Goal: Information Seeking & Learning: Compare options

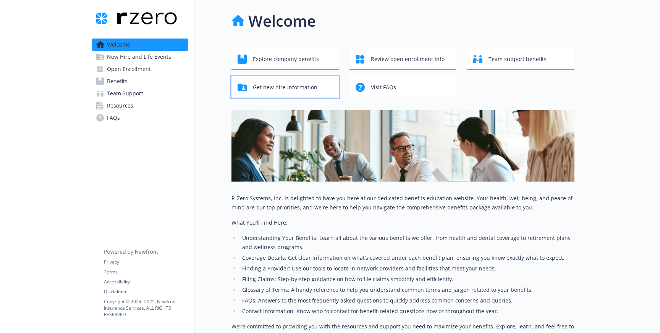
click at [272, 92] on span "Get new hire information" at bounding box center [285, 87] width 65 height 15
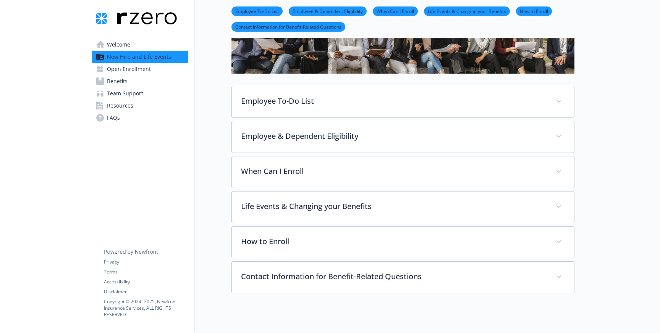
scroll to position [92, 0]
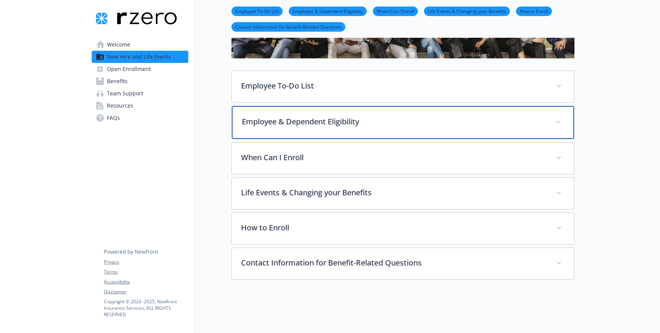
click at [296, 123] on p "Employee & Dependent Eligibility" at bounding box center [394, 121] width 304 height 11
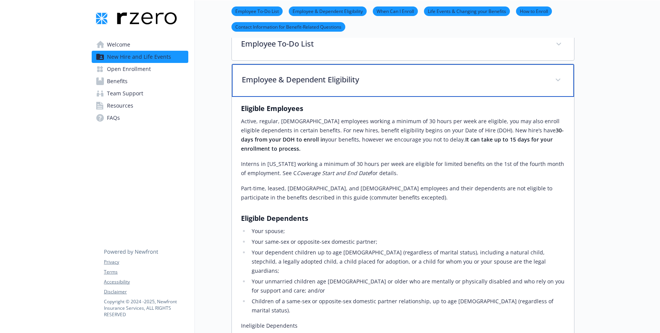
scroll to position [0, 0]
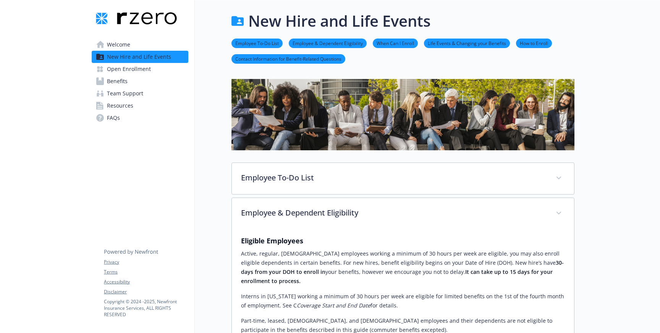
click at [121, 47] on span "Welcome" at bounding box center [118, 45] width 23 height 12
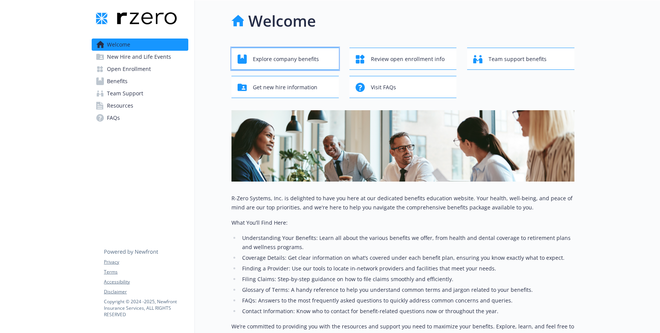
click at [270, 60] on span "Explore company benefits" at bounding box center [286, 59] width 66 height 15
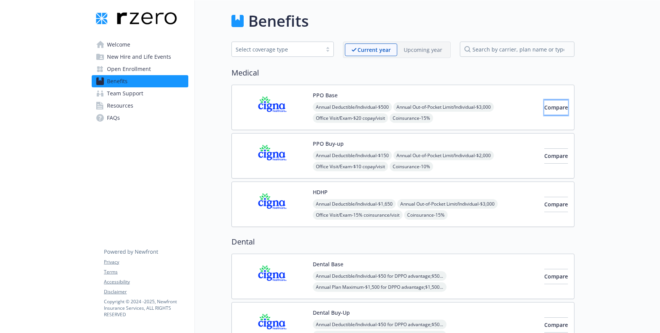
click at [544, 106] on span "Compare" at bounding box center [556, 107] width 24 height 7
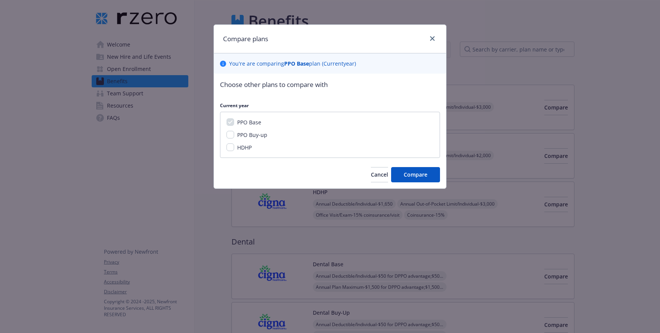
click at [226, 134] on div "PPO Base PPO Buy-up HDHP" at bounding box center [330, 135] width 220 height 46
click at [227, 134] on input "PPO Buy-up" at bounding box center [230, 135] width 8 height 8
checkbox input "true"
click at [228, 147] on input "HDHP" at bounding box center [230, 148] width 8 height 8
checkbox input "true"
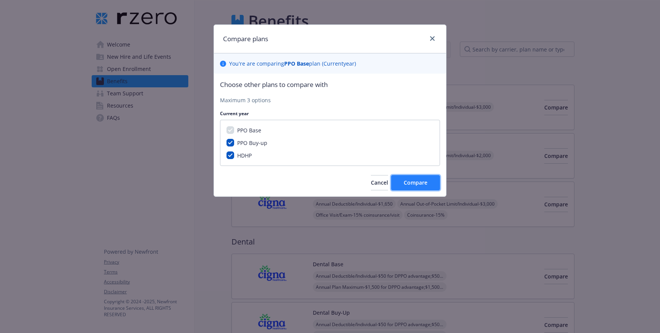
click at [414, 181] on span "Compare" at bounding box center [415, 182] width 24 height 7
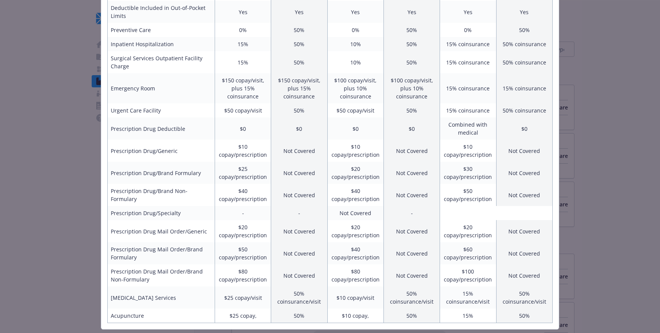
scroll to position [286, 0]
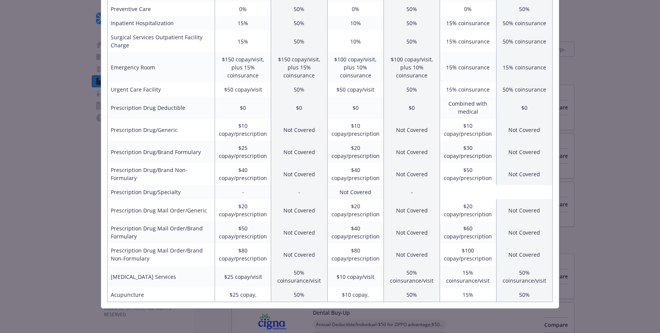
click at [86, 201] on div "Benefits Info PPO Base Current year PPO Buy-up Current year HDHP Current year E…" at bounding box center [330, 166] width 660 height 333
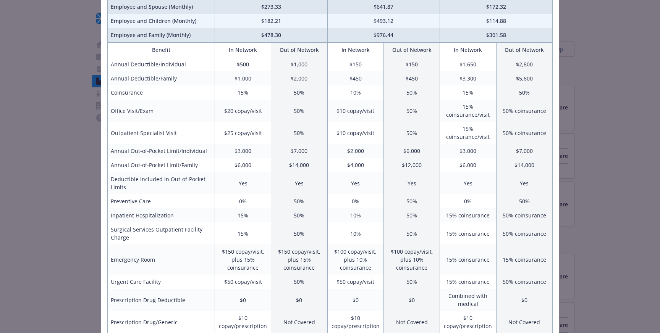
scroll to position [0, 0]
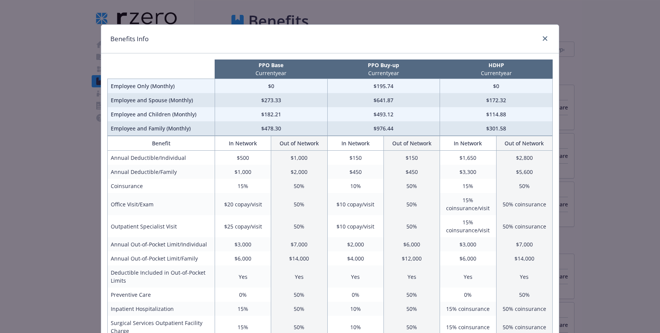
click at [550, 39] on div "Benefits Info" at bounding box center [329, 39] width 457 height 29
click at [546, 39] on icon "close" at bounding box center [544, 38] width 5 height 5
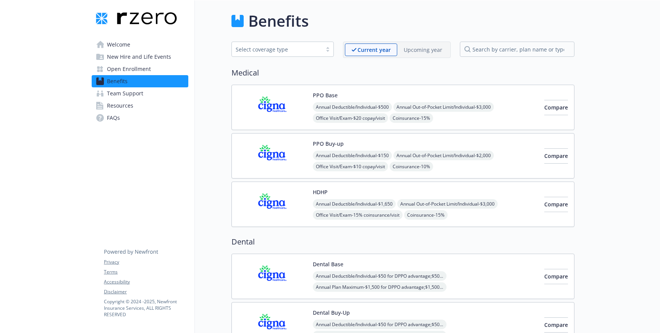
click at [123, 92] on span "Team Support" at bounding box center [125, 93] width 36 height 12
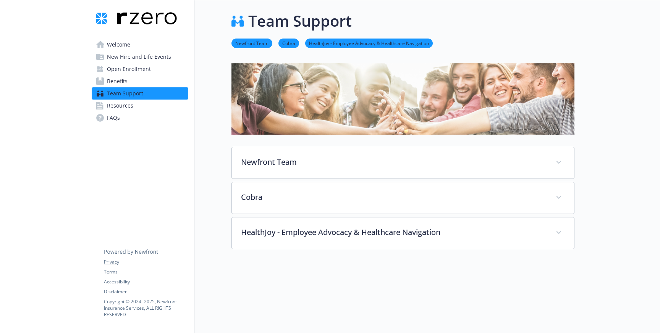
click at [122, 102] on span "Resources" at bounding box center [120, 106] width 26 height 12
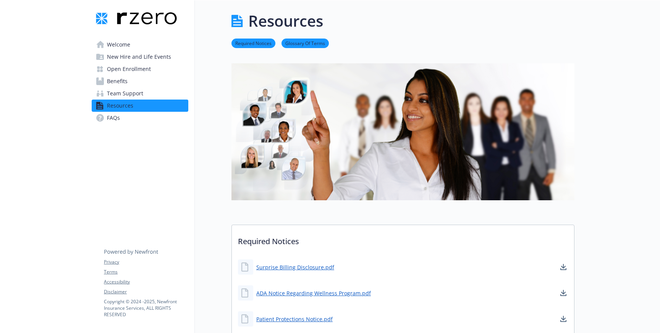
click at [129, 115] on link "FAQs" at bounding box center [140, 118] width 97 height 12
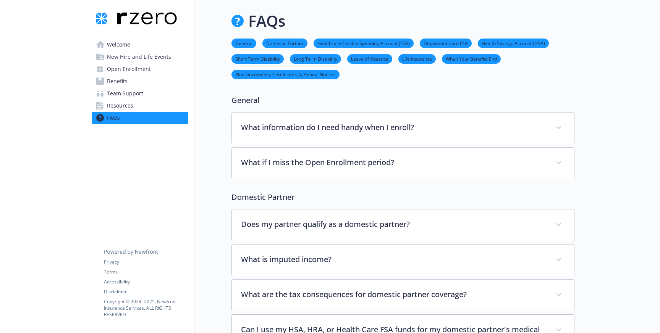
click at [113, 46] on span "Welcome" at bounding box center [118, 45] width 23 height 12
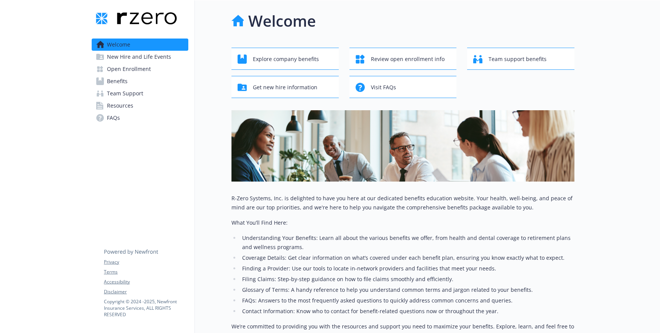
click at [210, 133] on div "Welcome Explore company benefits Review open enrollment info Team support benef…" at bounding box center [384, 190] width 379 height 381
click at [529, 55] on span "Team support benefits" at bounding box center [517, 59] width 58 height 15
